Goal: Download file/media: Download file/media

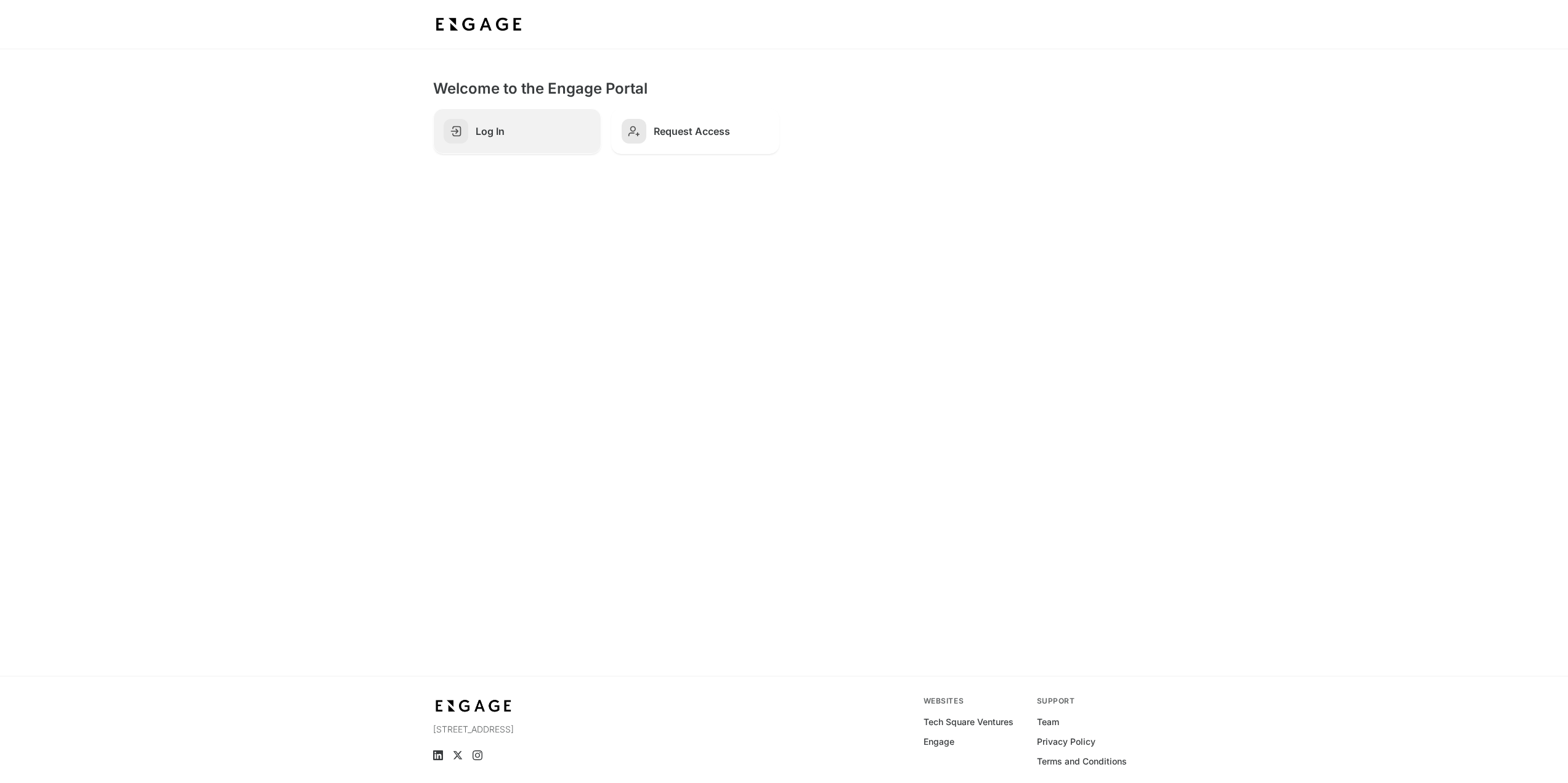
click at [541, 149] on link "Log In" at bounding box center [516, 131] width 168 height 46
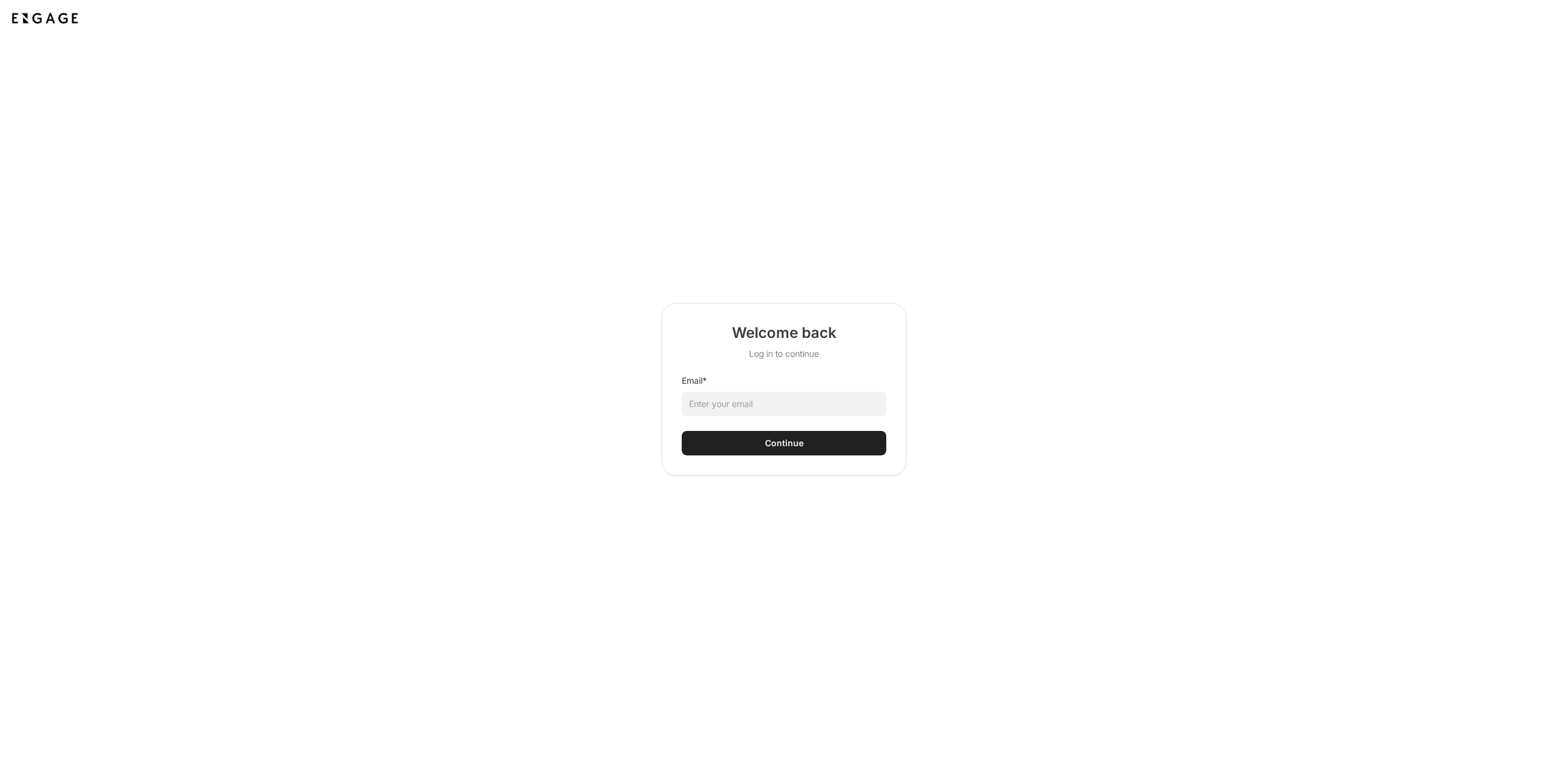
drag, startPoint x: 777, startPoint y: 396, endPoint x: 768, endPoint y: 404, distance: 12.0
click at [772, 401] on html "Welcome back Log in to continue Email * Continue" at bounding box center [784, 389] width 1568 height 778
click at [767, 404] on html "Welcome back Log in to continue Email * Continue" at bounding box center [784, 389] width 1568 height 778
click at [772, 406] on input "Email *" at bounding box center [784, 404] width 205 height 24
type input "brandon.melton@wellstar.org"
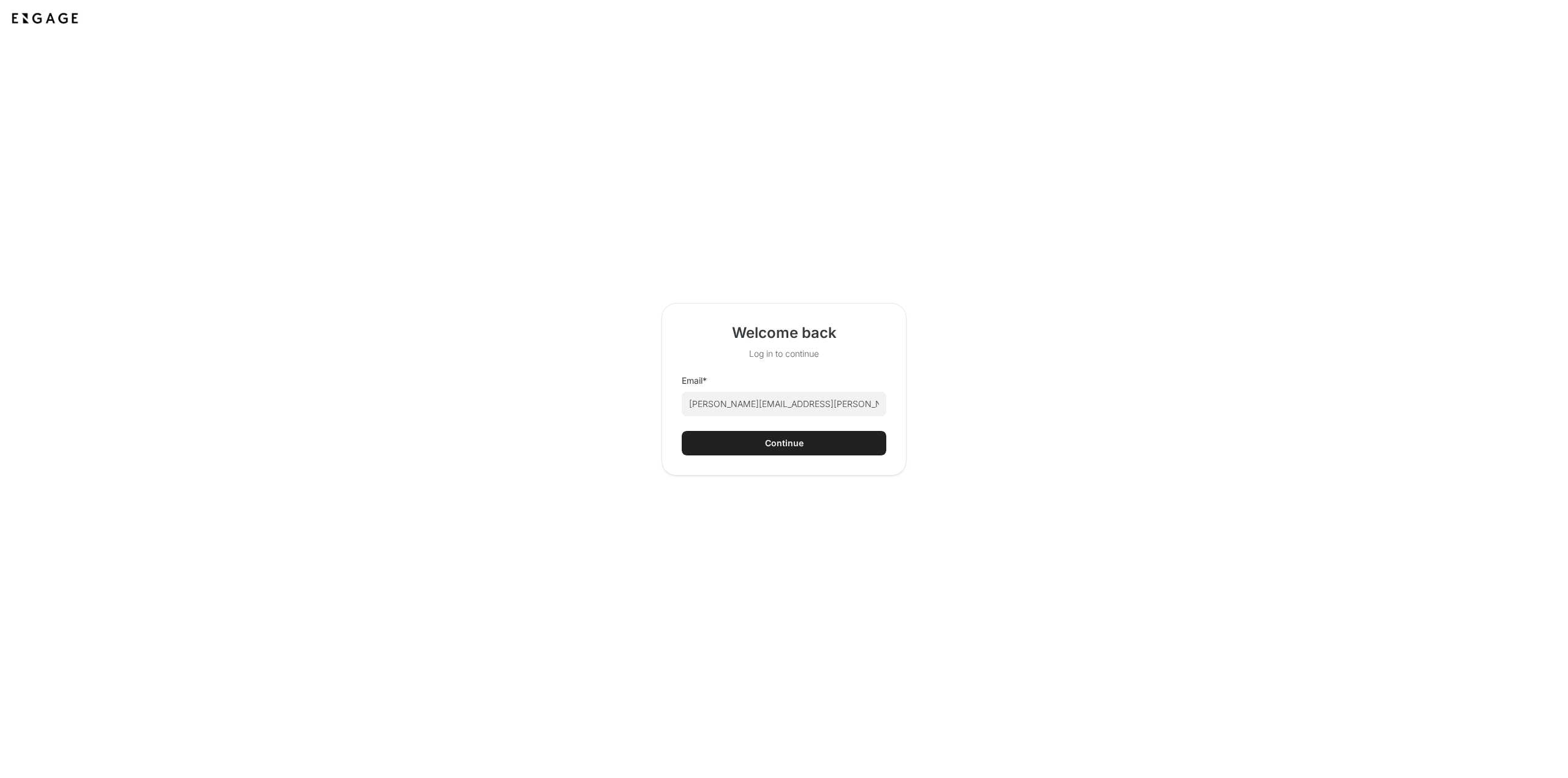
click at [739, 448] on button "Continue" at bounding box center [784, 443] width 205 height 24
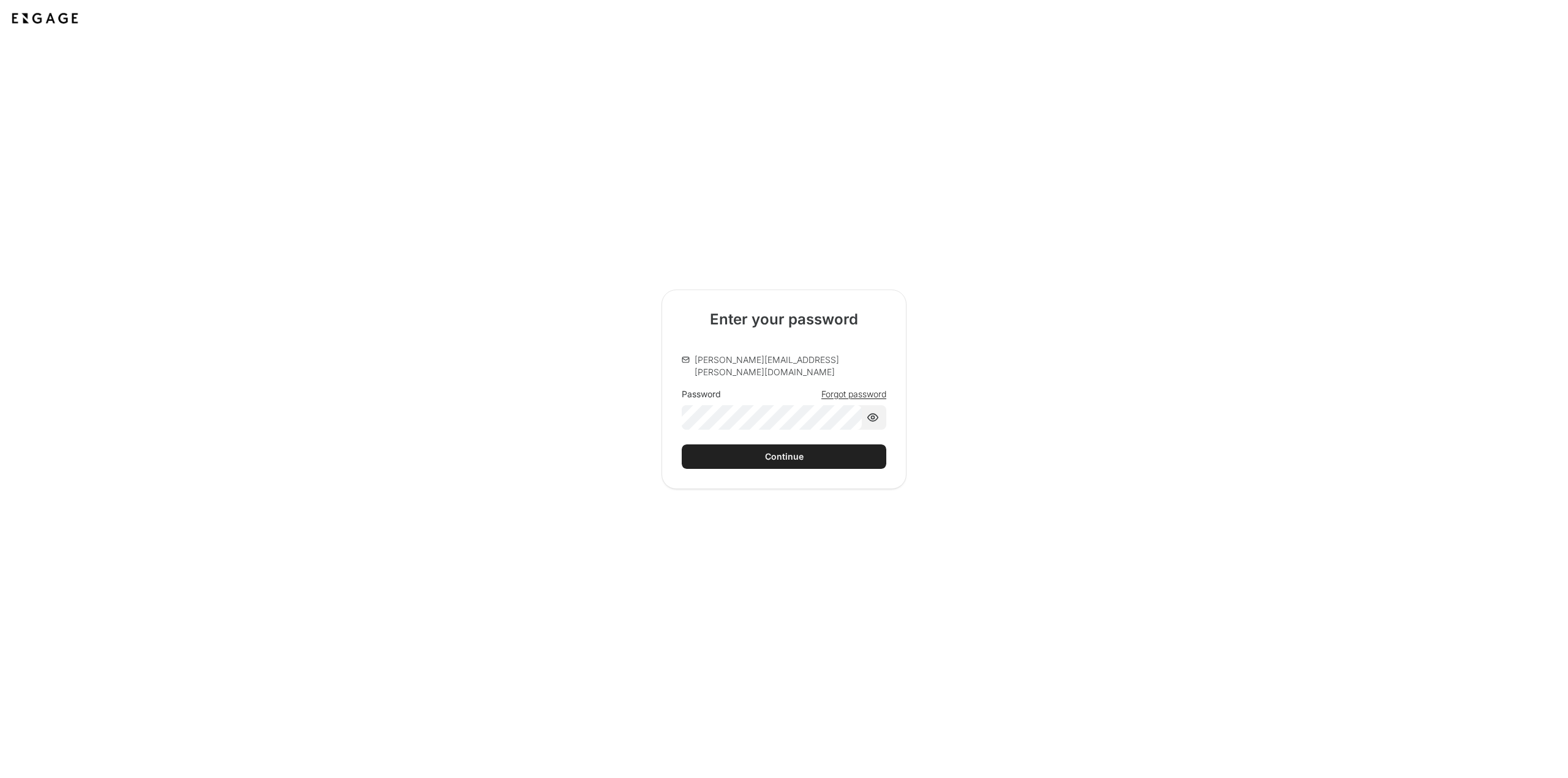
click at [772, 452] on div "Continue" at bounding box center [784, 456] width 38 height 12
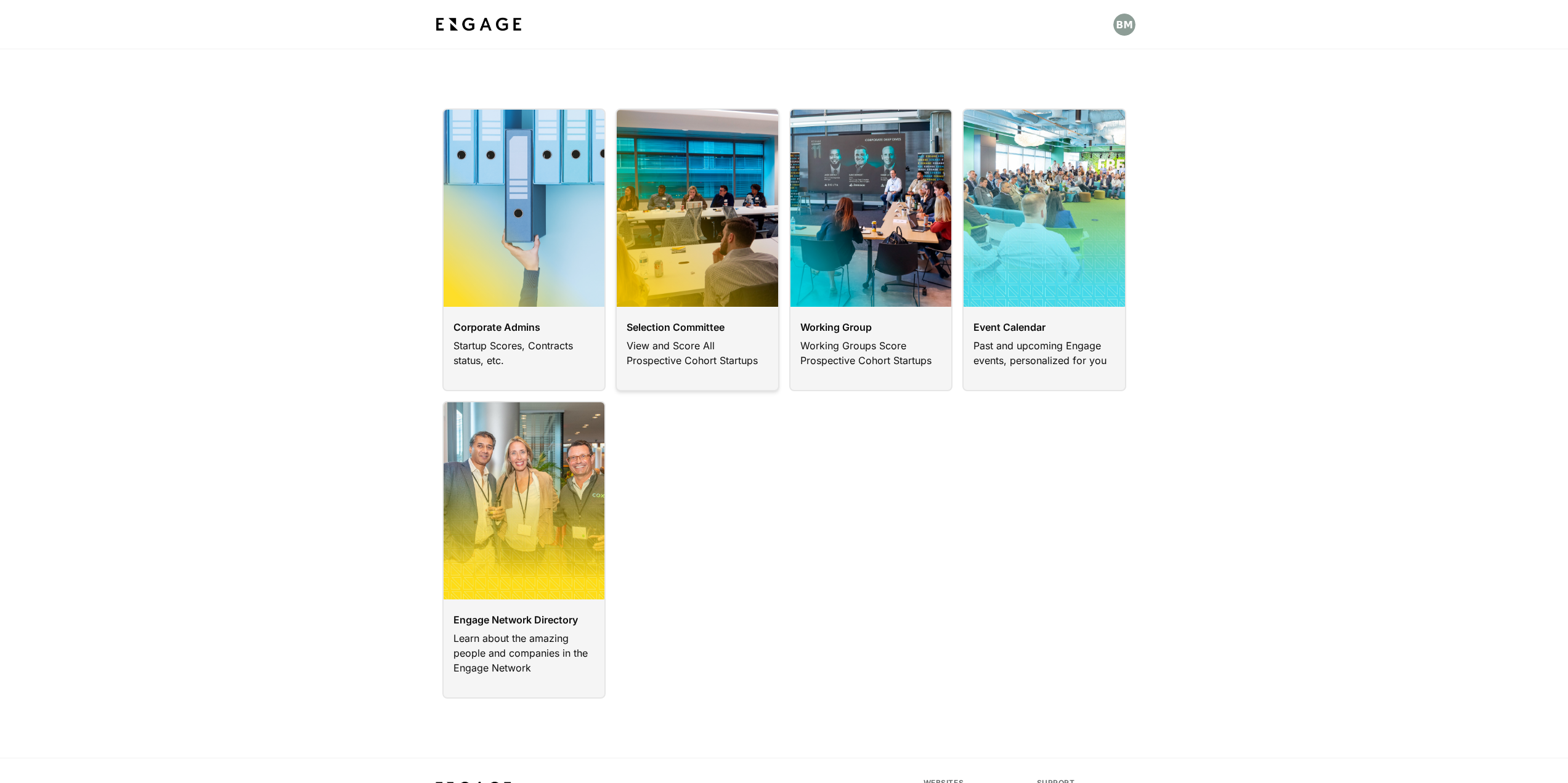
click at [721, 367] on link at bounding box center [697, 249] width 164 height 282
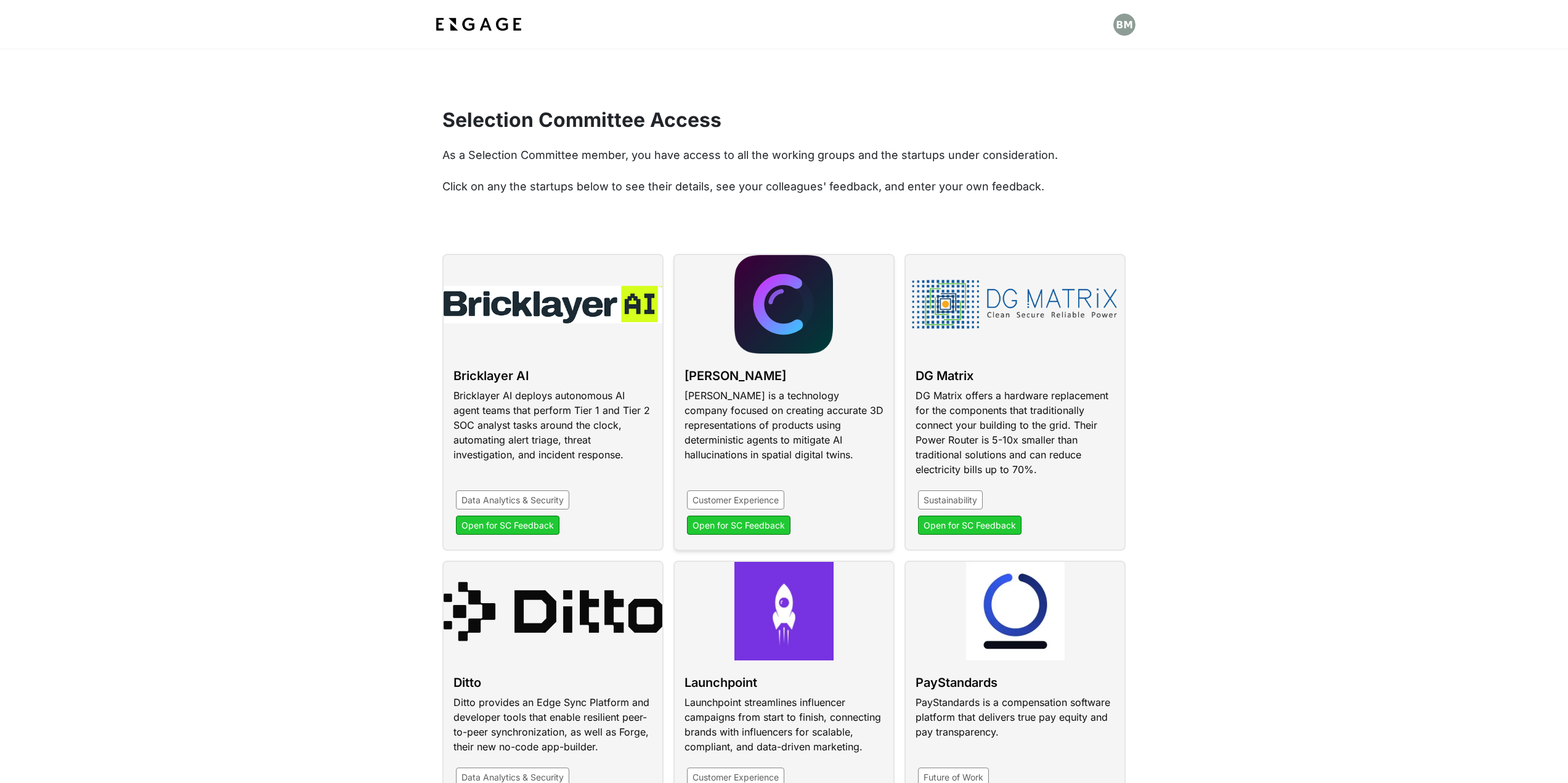
click at [800, 437] on link at bounding box center [784, 403] width 221 height 297
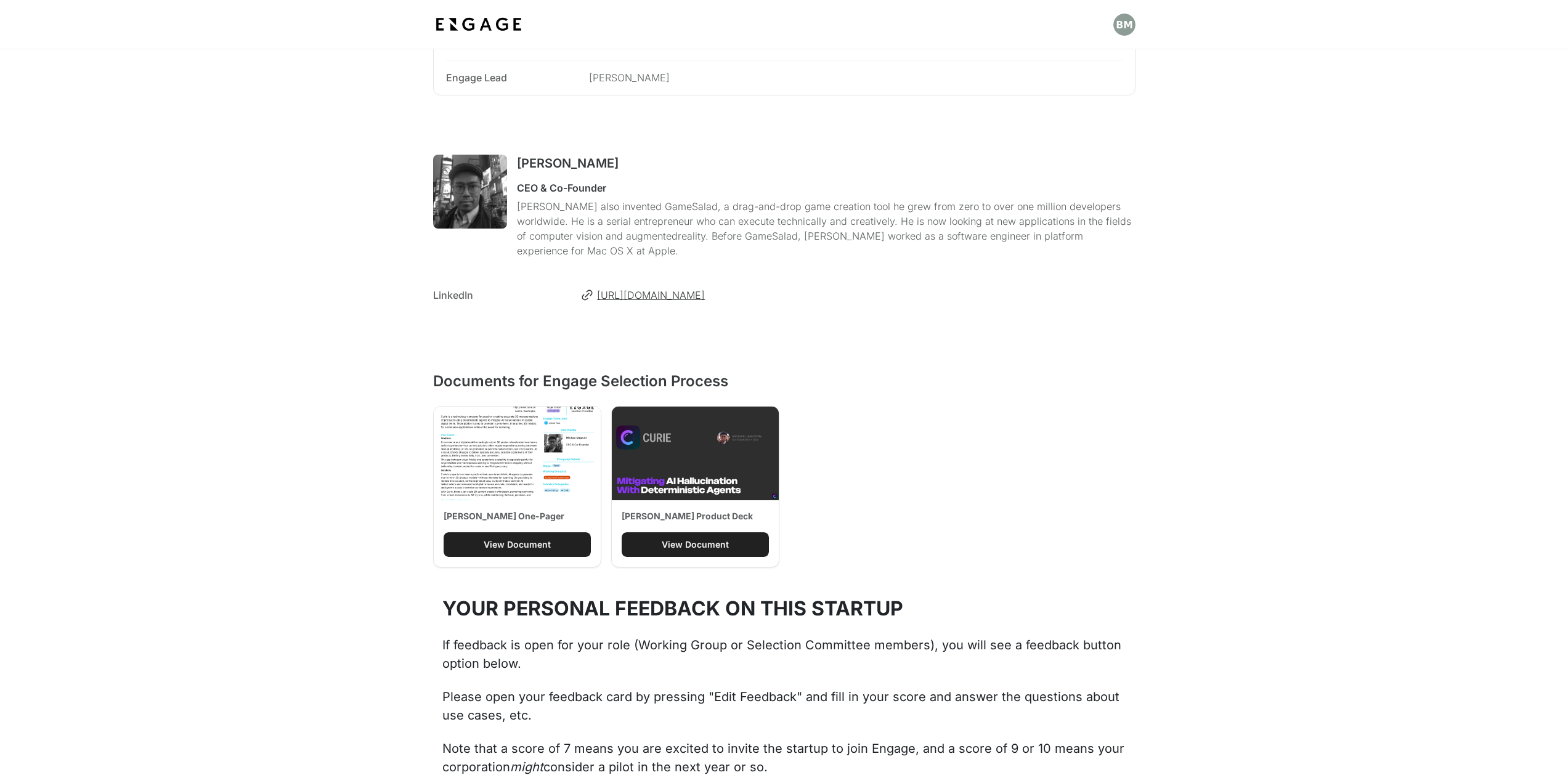
scroll to position [677, 0]
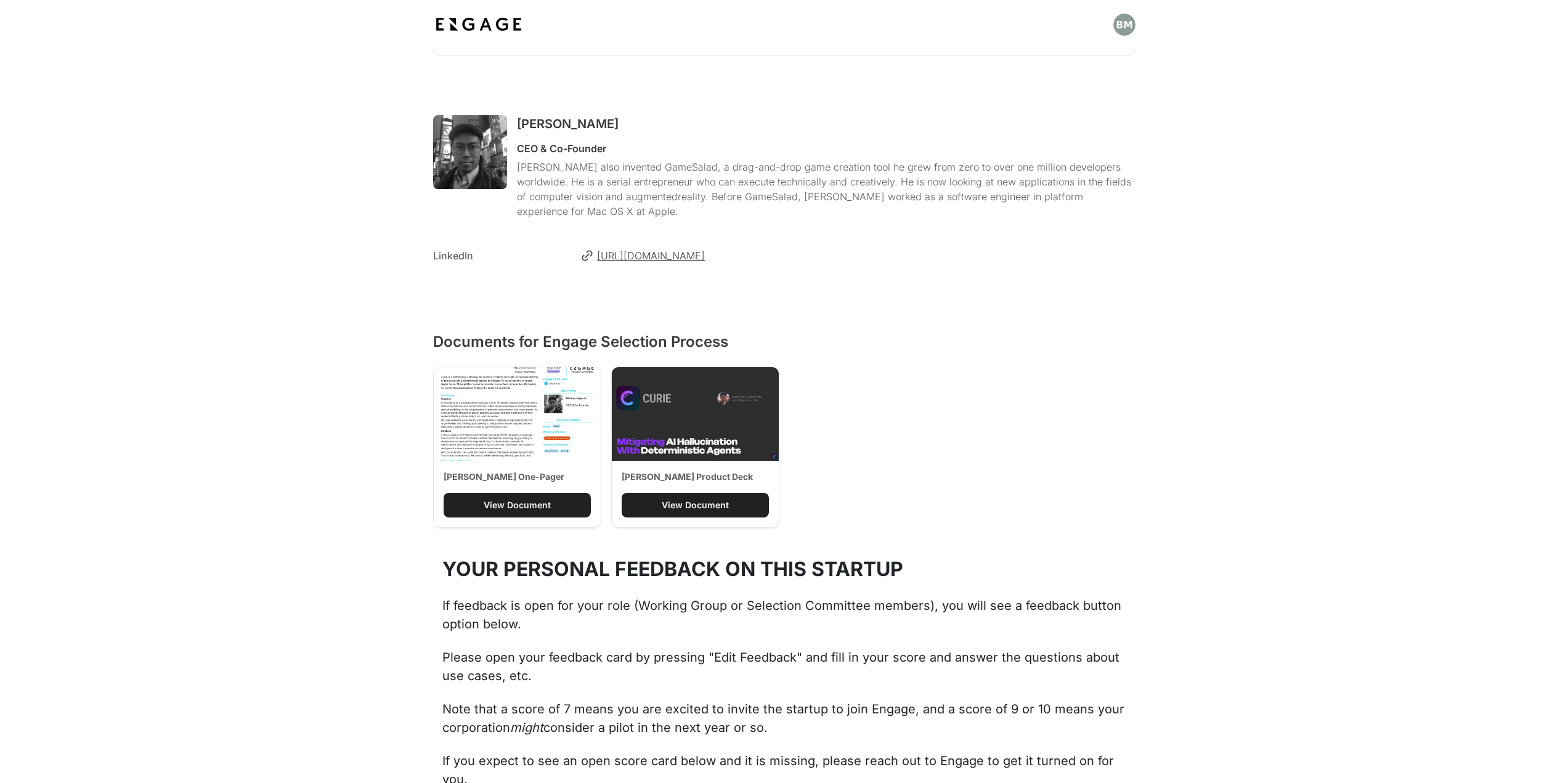
click at [514, 499] on div "View Document" at bounding box center [517, 505] width 67 height 12
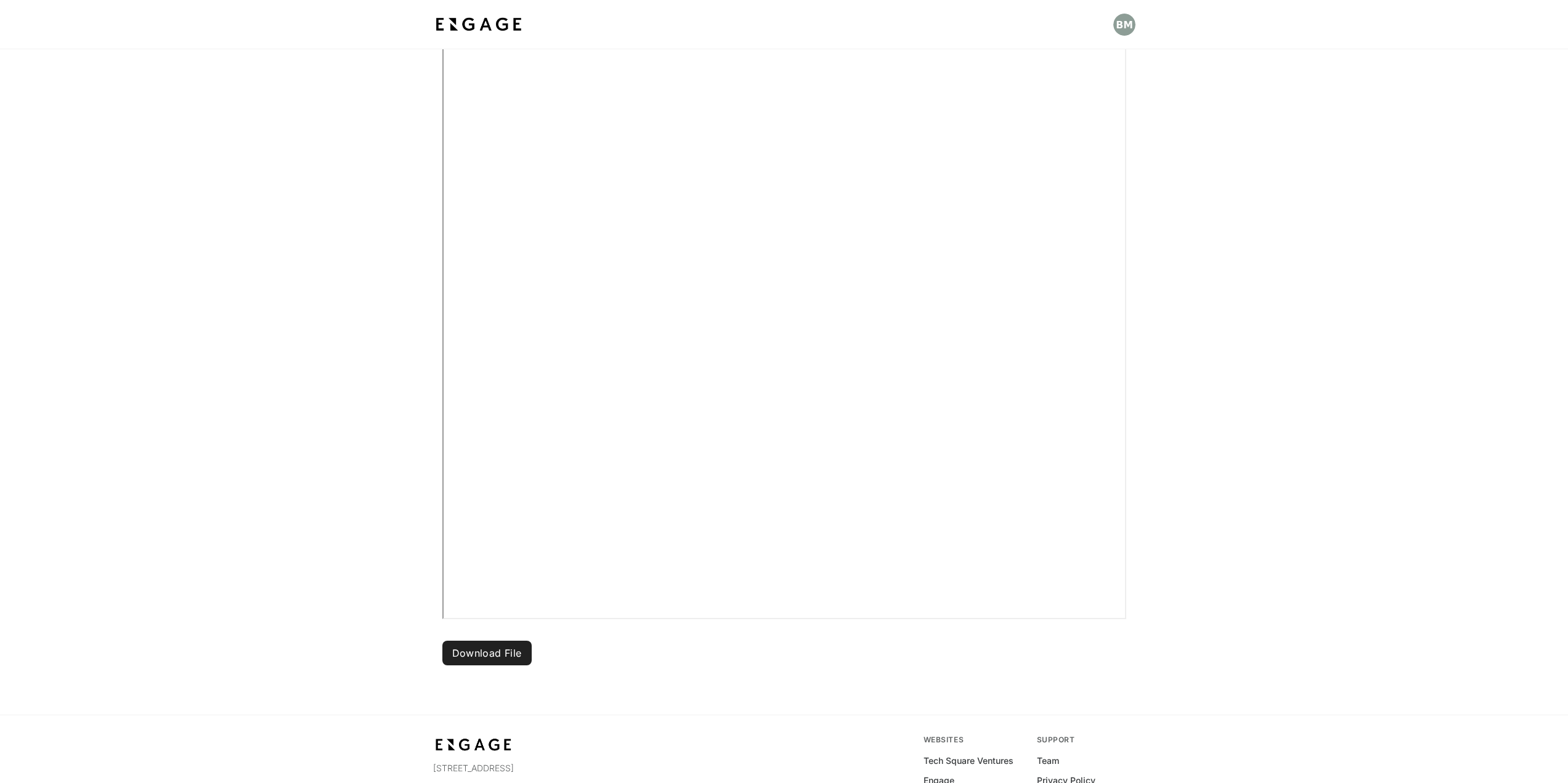
scroll to position [267, 0]
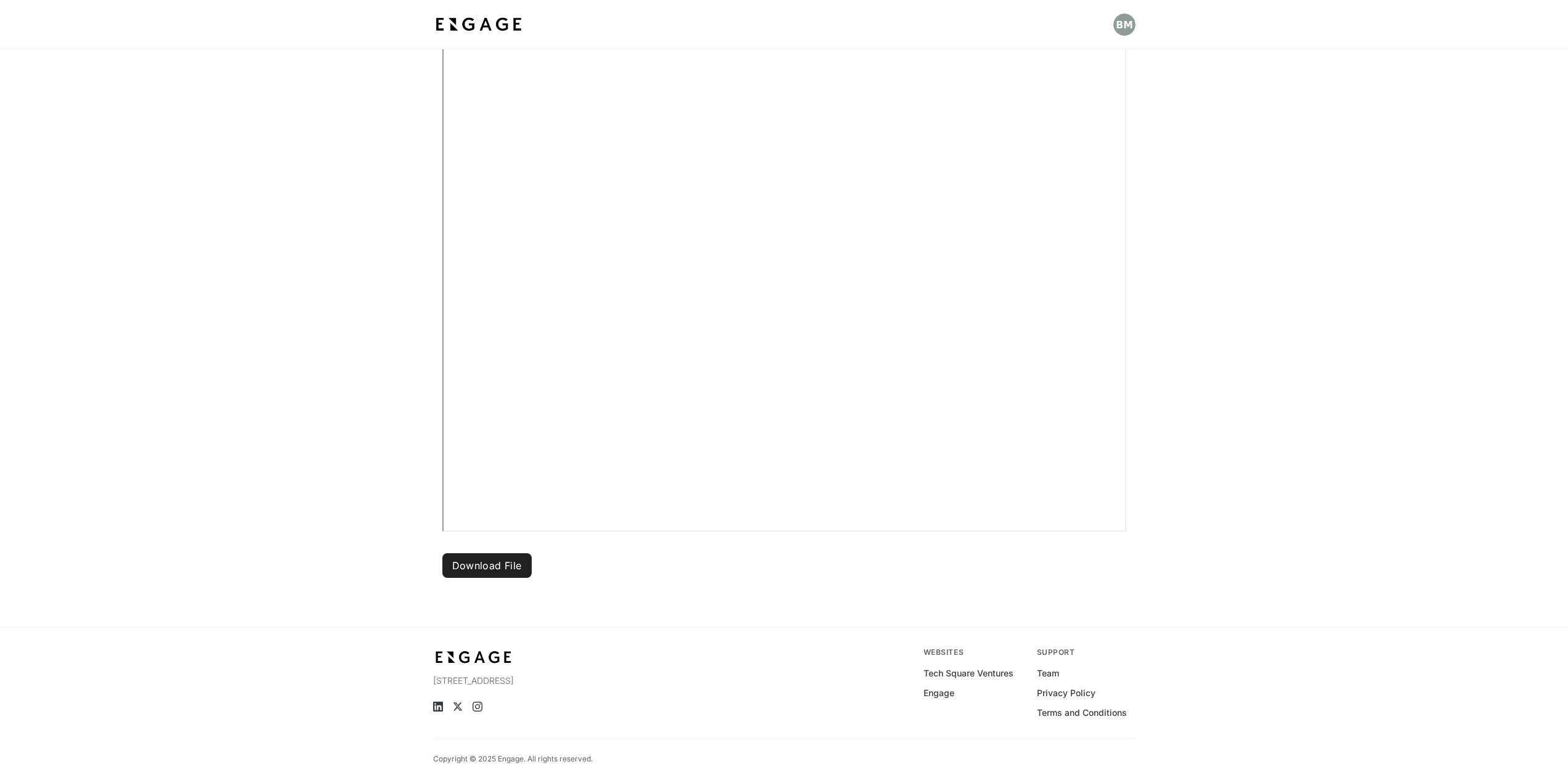
click at [496, 570] on button "Download File" at bounding box center [487, 566] width 90 height 25
